Goal: Transaction & Acquisition: Purchase product/service

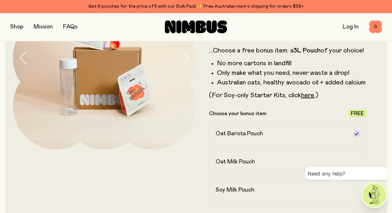
scroll to position [89, 0]
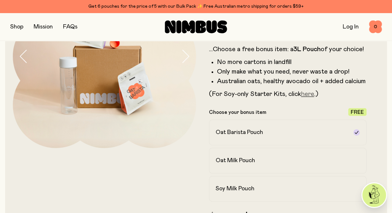
click at [311, 96] on link "here" at bounding box center [307, 94] width 13 height 6
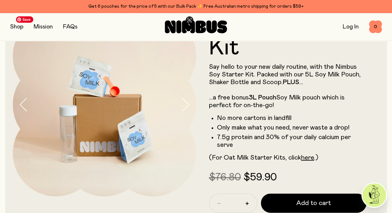
scroll to position [18, 0]
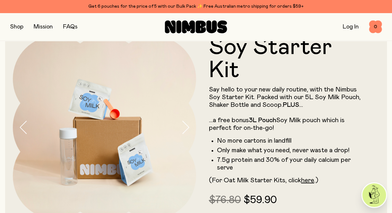
click at [19, 27] on button "button" at bounding box center [16, 26] width 13 height 9
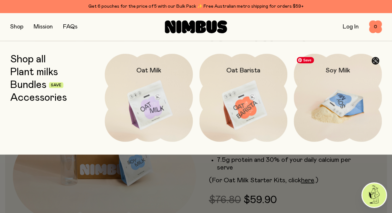
click at [331, 104] on img at bounding box center [338, 105] width 88 height 103
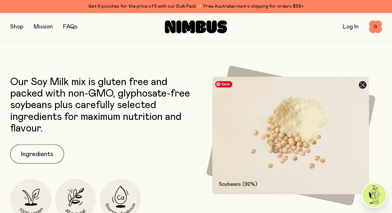
scroll to position [278, 0]
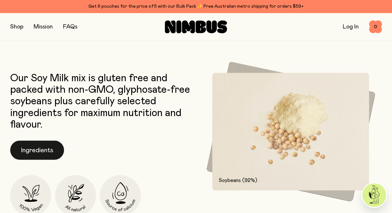
click at [44, 150] on button "Ingredients" at bounding box center [37, 149] width 54 height 19
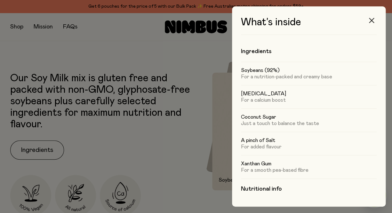
click at [373, 20] on icon "button" at bounding box center [371, 20] width 5 height 5
